Goal: Find contact information: Find contact information

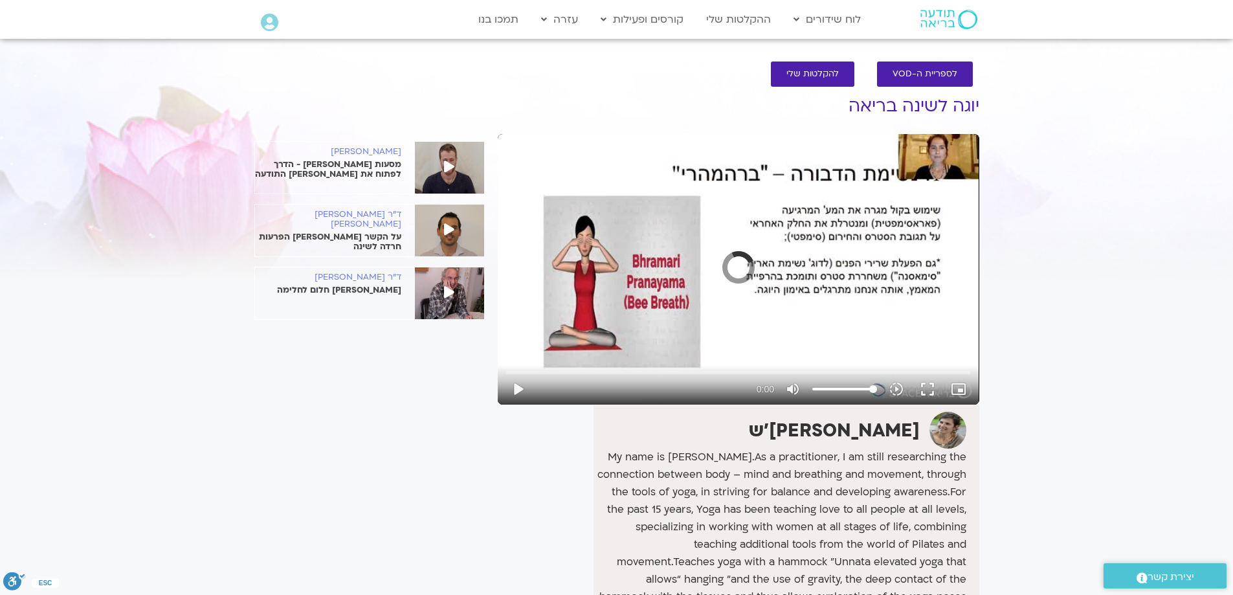
click at [269, 25] on icon at bounding box center [269, 23] width 17 height 18
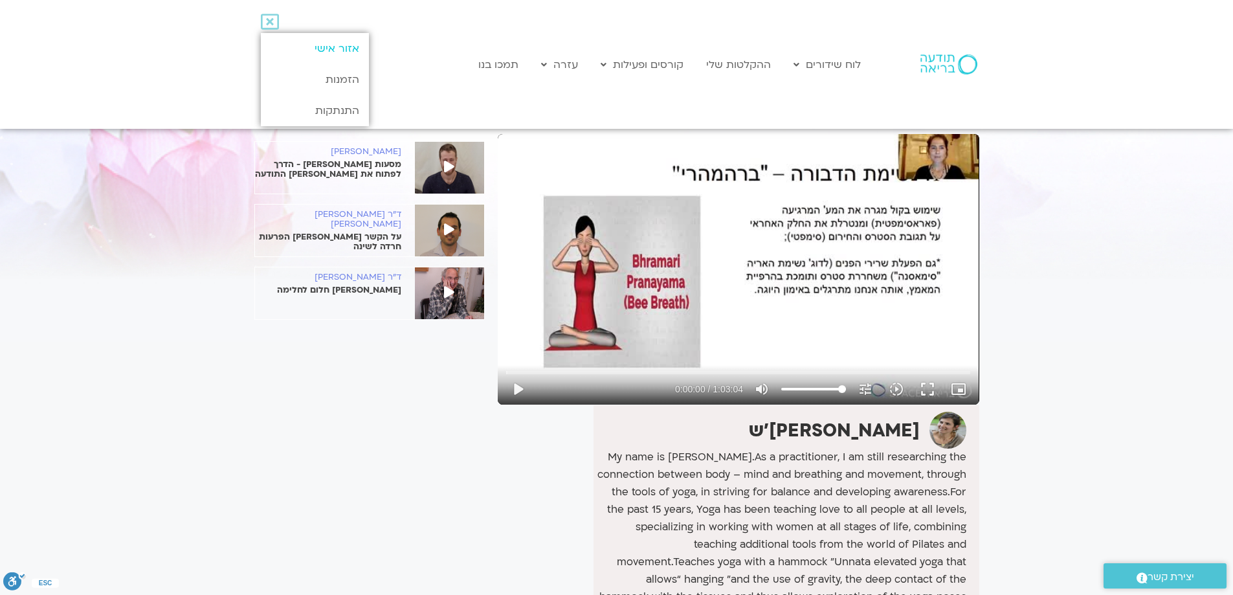
click at [340, 49] on link "אזור אישי" at bounding box center [315, 48] width 108 height 31
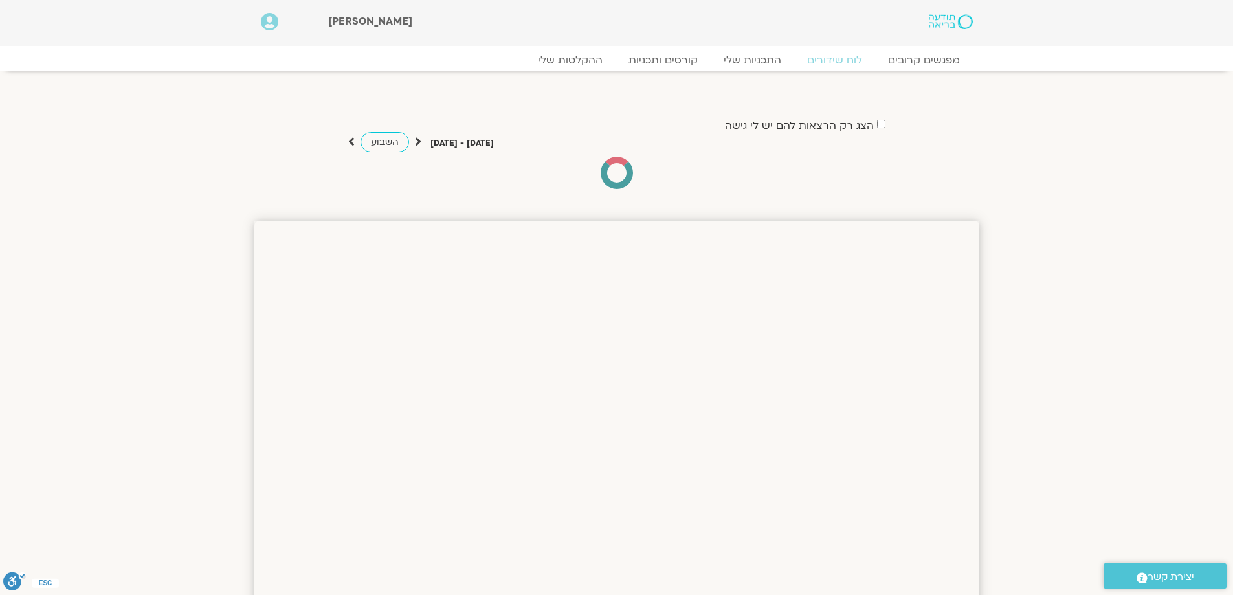
click at [267, 22] on icon at bounding box center [269, 22] width 17 height 18
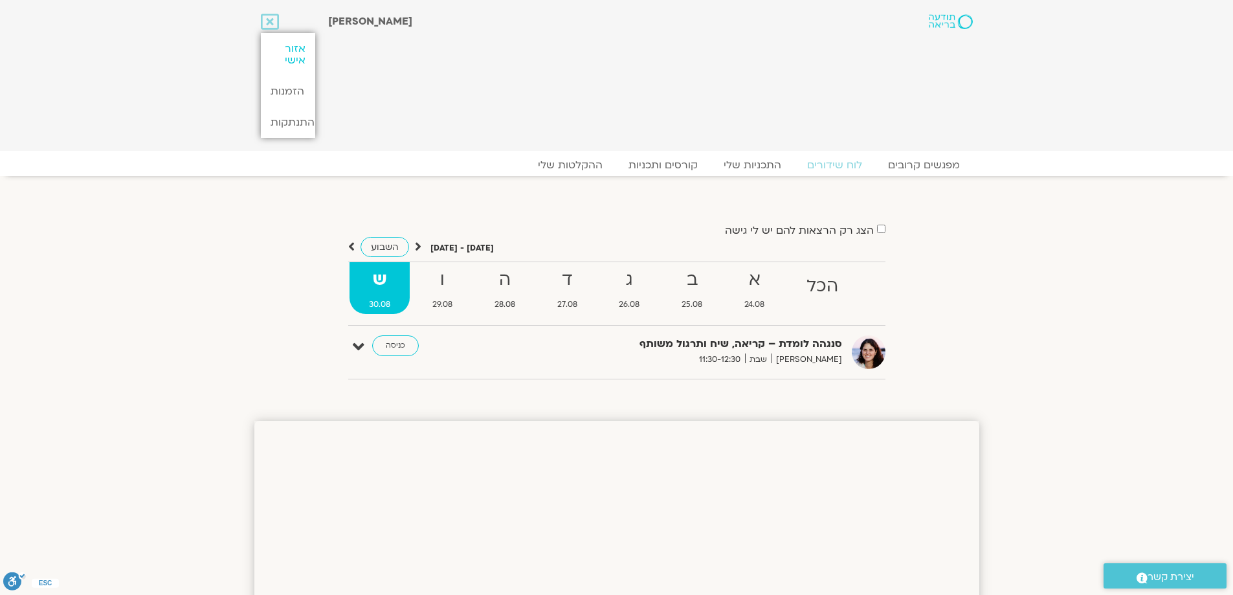
click at [297, 60] on link "אזור אישי" at bounding box center [288, 54] width 54 height 43
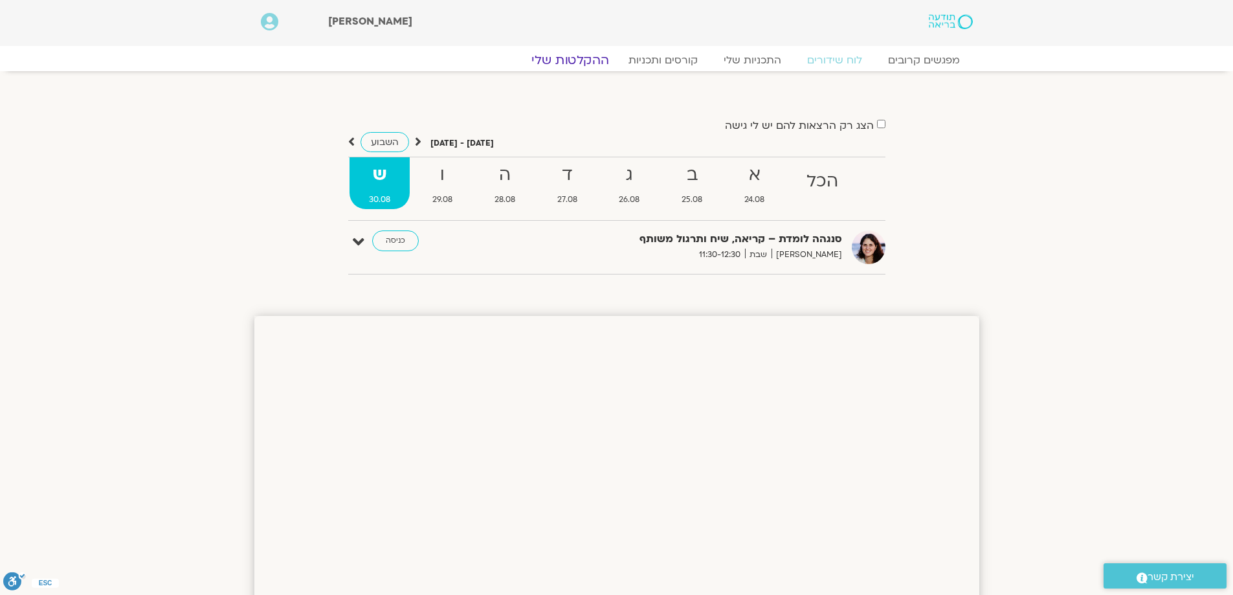
click at [581, 60] on link "ההקלטות שלי" at bounding box center [570, 60] width 109 height 16
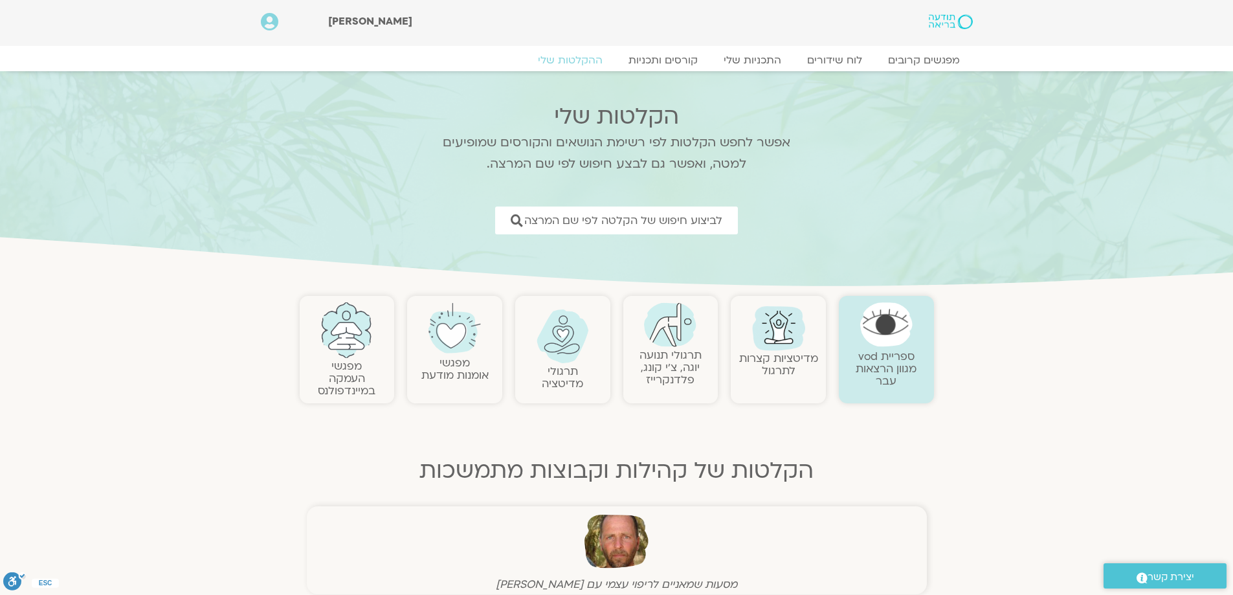
click at [1162, 570] on span "יצירת קשר" at bounding box center [1171, 576] width 47 height 17
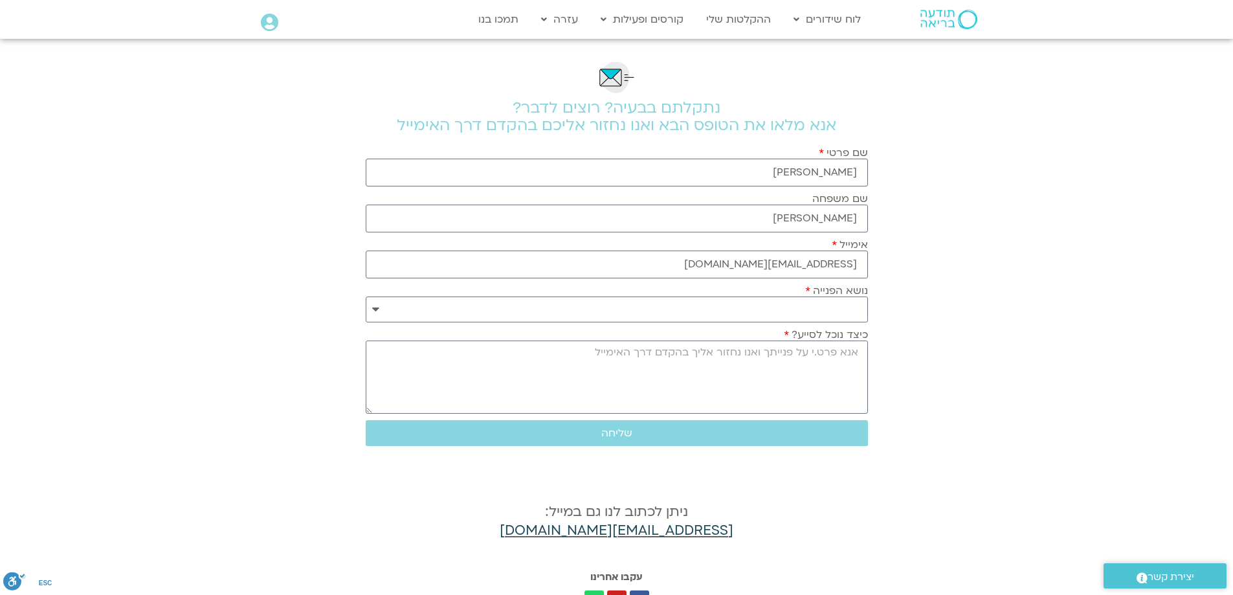
click at [695, 531] on link "support@mindfulspaceilhelp.freshdesk.com" at bounding box center [617, 530] width 234 height 19
drag, startPoint x: 440, startPoint y: 533, endPoint x: 779, endPoint y: 539, distance: 339.3
click at [779, 539] on h4 "ניתן לכתוב לנו גם במייל: support@mindfulspaceilhelp.freshdesk.com" at bounding box center [617, 522] width 502 height 38
copy link "support@mindfulspaceilhelp.freshdesk.com"
